Goal: Navigation & Orientation: Find specific page/section

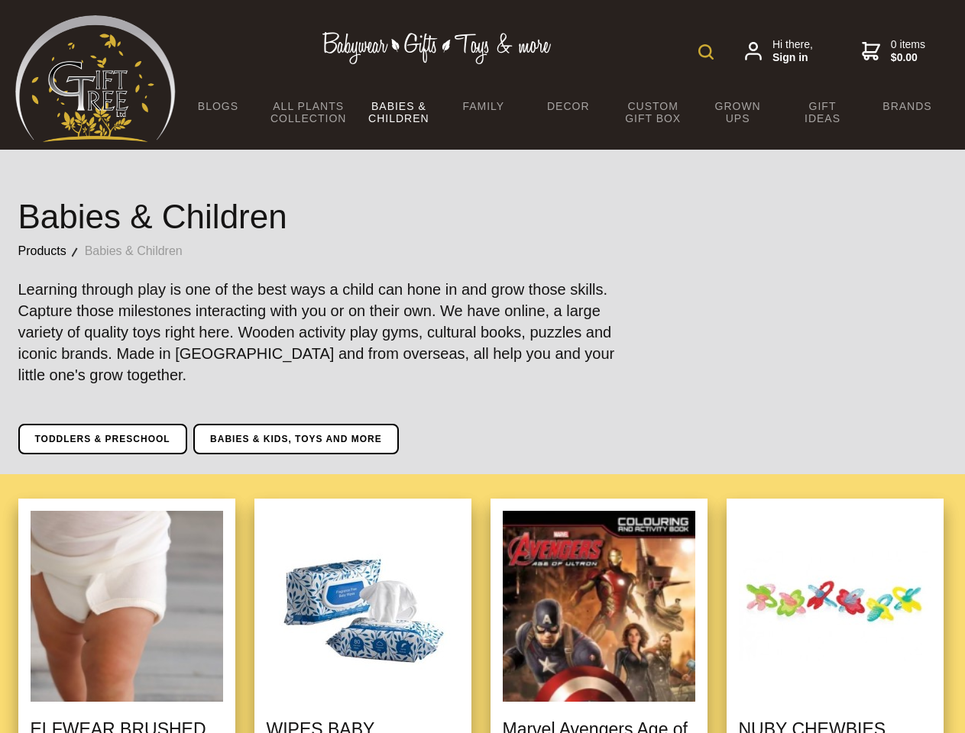
click at [706, 52] on img at bounding box center [705, 51] width 15 height 15
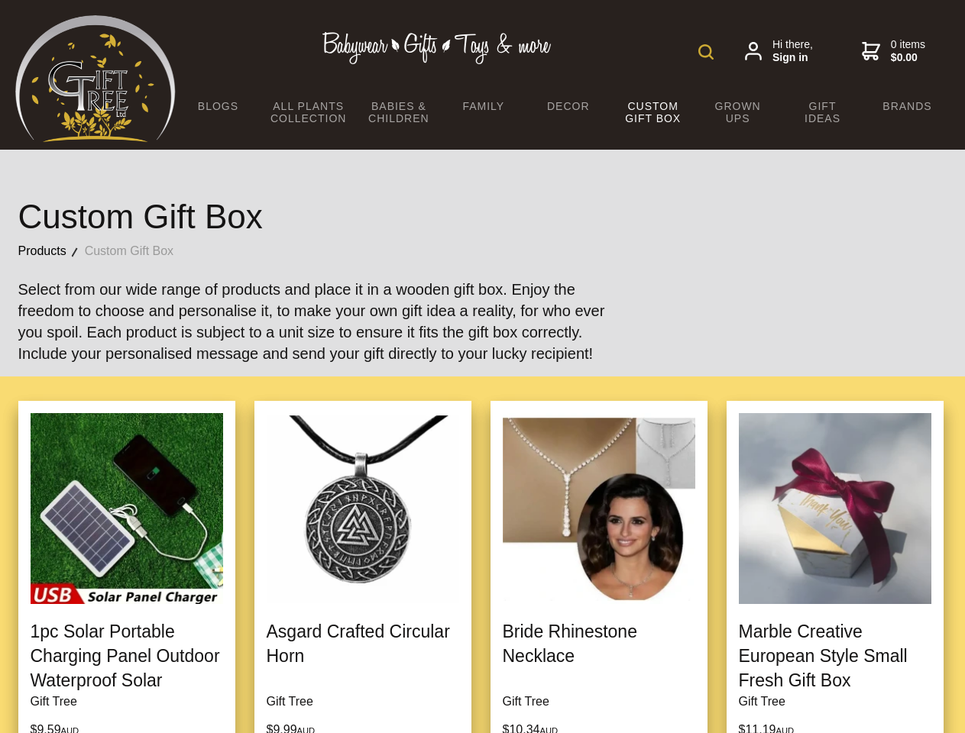
click at [706, 52] on img at bounding box center [705, 51] width 15 height 15
